Goal: Navigation & Orientation: Find specific page/section

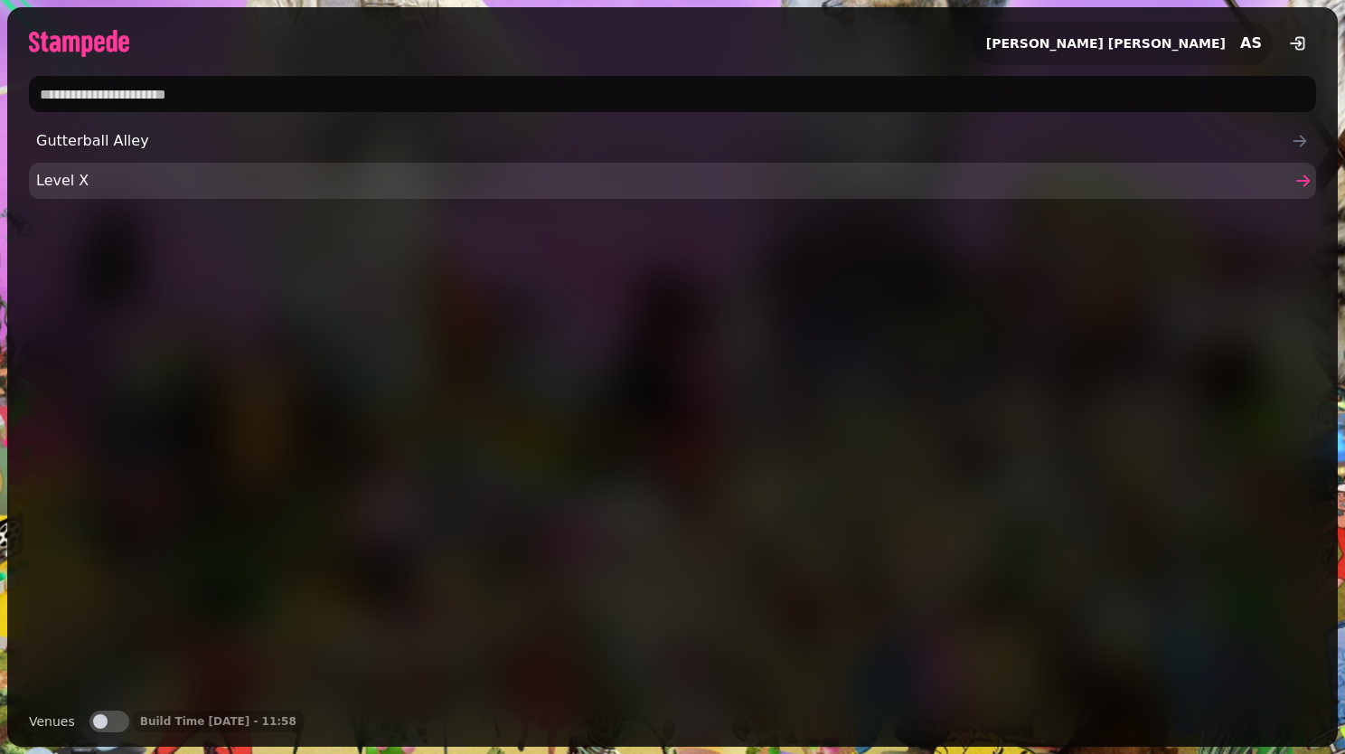
click at [186, 180] on span "Level X" at bounding box center [663, 181] width 1254 height 22
